Goal: Task Accomplishment & Management: Manage account settings

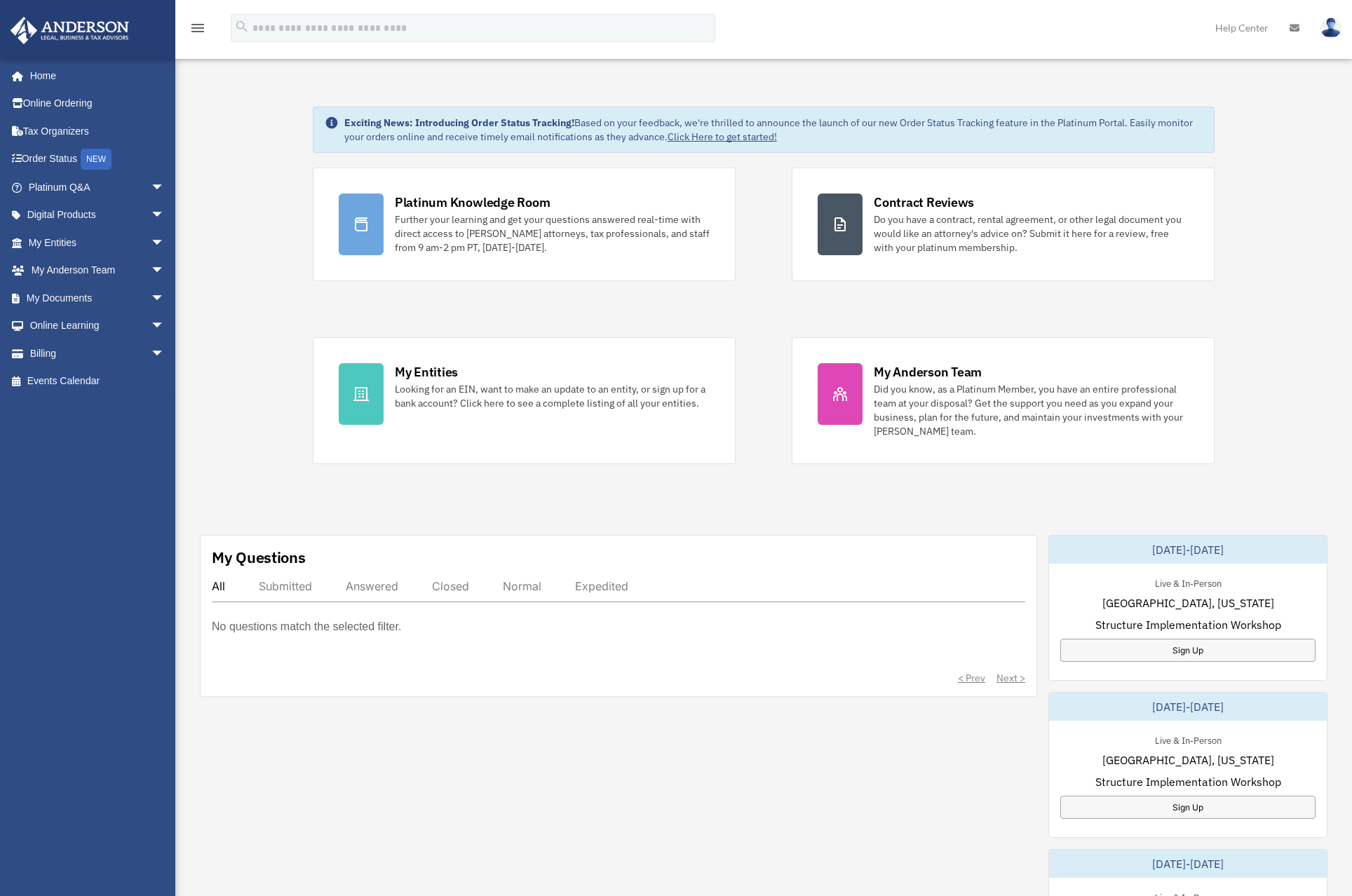
click at [1295, 25] on icon at bounding box center [1294, 27] width 9 height 9
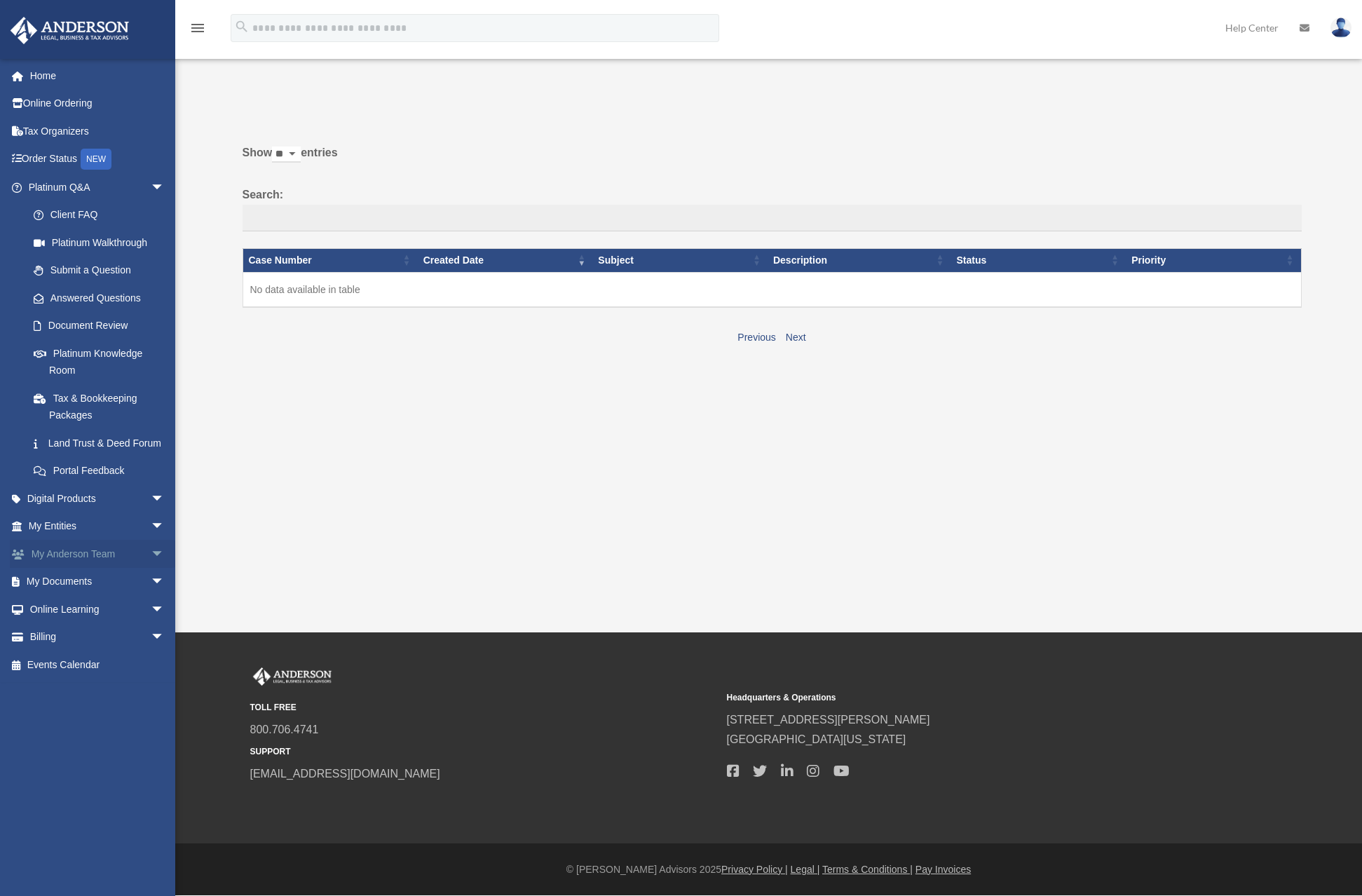
click at [93, 567] on link "My [PERSON_NAME] Team arrow_drop_down" at bounding box center [97, 553] width 176 height 28
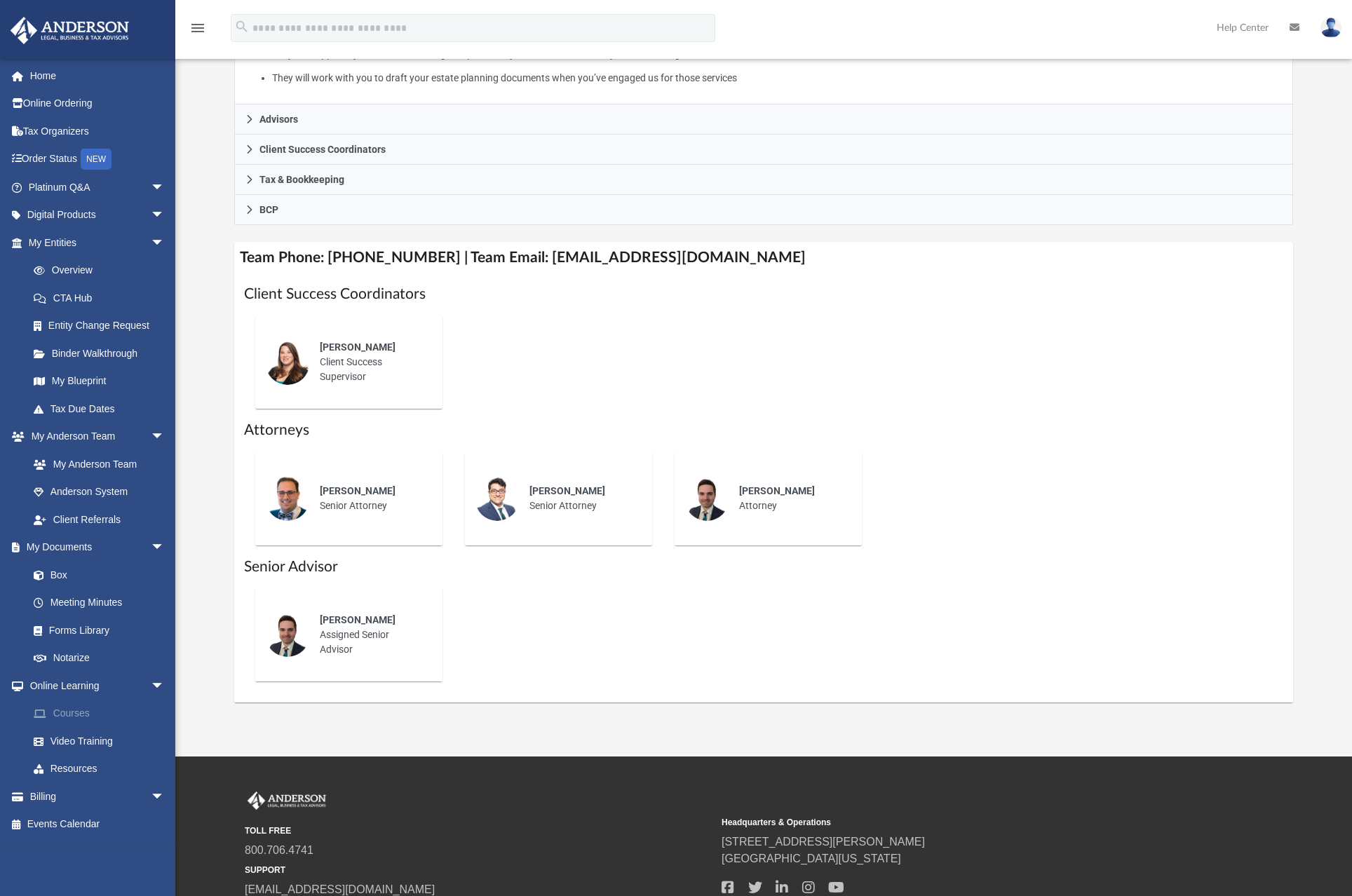
scroll to position [350, 0]
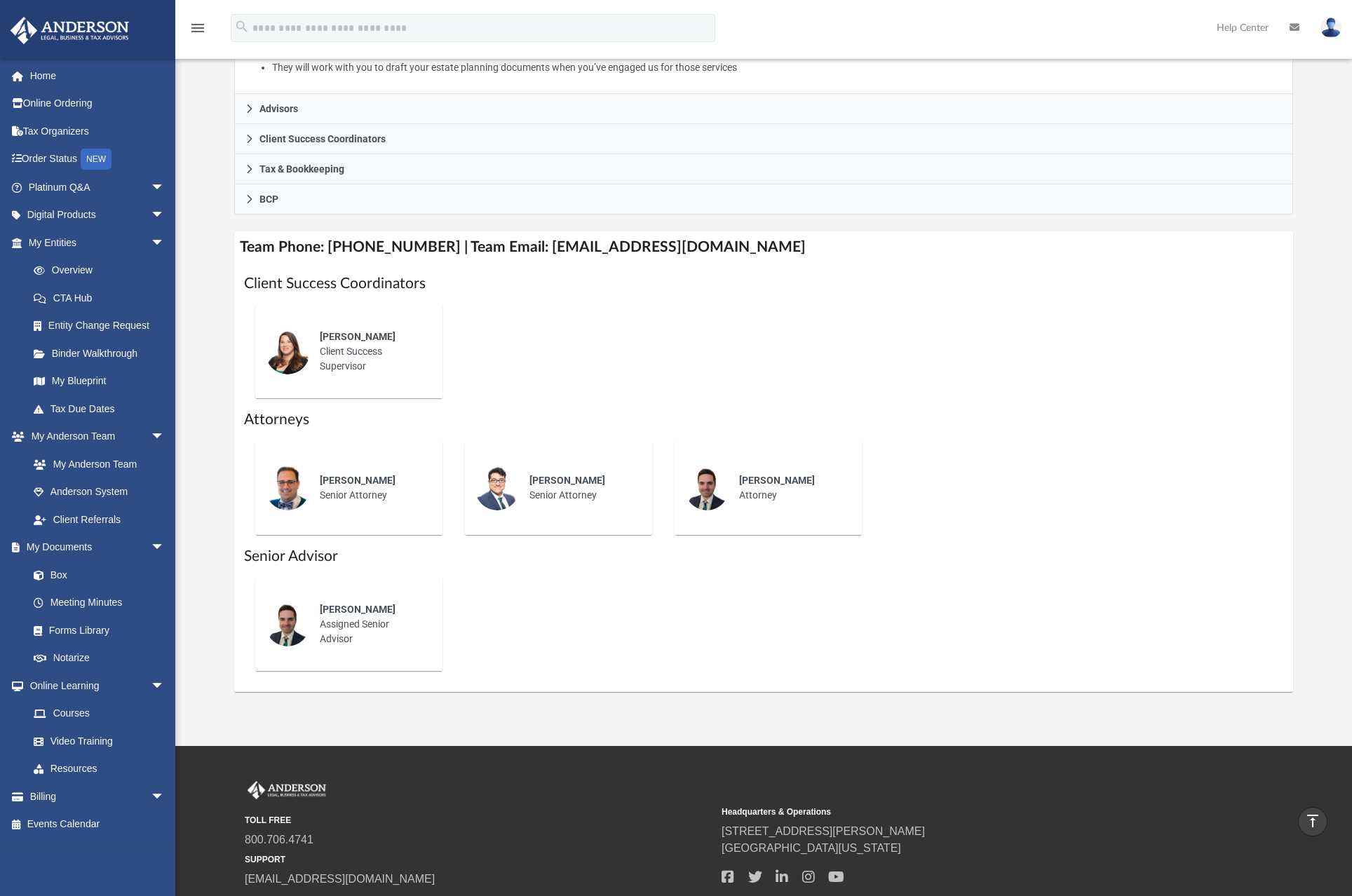
click at [1334, 26] on img at bounding box center [1331, 27] width 21 height 21
click at [1083, 124] on link "Logout" at bounding box center [1121, 122] width 141 height 29
